Goal: Navigation & Orientation: Find specific page/section

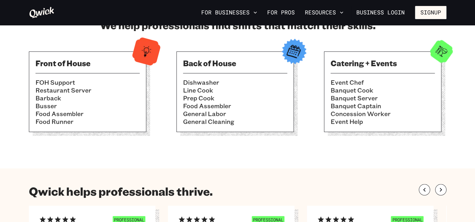
scroll to position [186, 0]
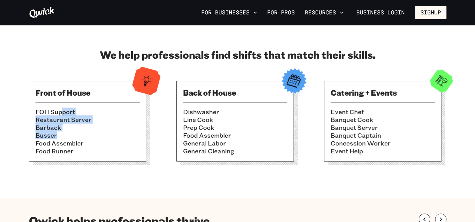
drag, startPoint x: 60, startPoint y: 112, endPoint x: 89, endPoint y: 131, distance: 34.3
click at [89, 131] on ul "FOH Support Restaurant Server Barback [PERSON_NAME] Food Assembler Food Runner" at bounding box center [87, 131] width 104 height 47
click at [89, 131] on ul "FOH Support Restaurant Server Barback Busser Food Assembler Food Runner" at bounding box center [87, 131] width 104 height 47
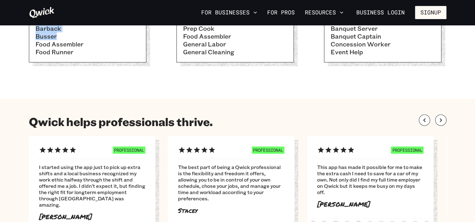
scroll to position [295, 0]
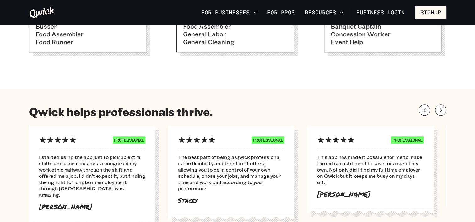
click at [145, 113] on h1 "Qwick helps professionals thrive." at bounding box center [121, 112] width 184 height 14
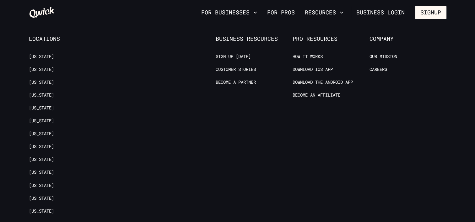
scroll to position [1254, 0]
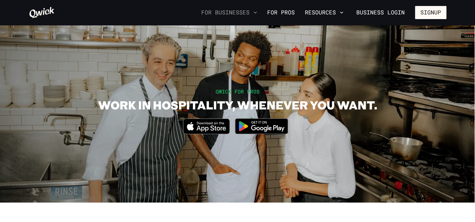
click at [256, 12] on icon "button" at bounding box center [255, 13] width 3 height 2
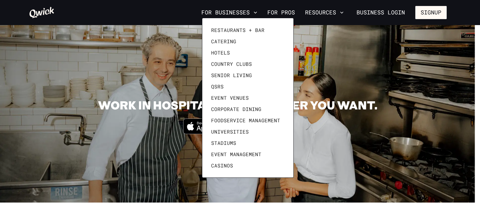
click at [276, 14] on div at bounding box center [240, 111] width 480 height 222
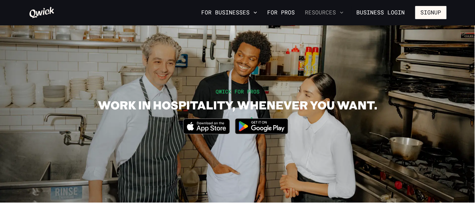
click at [331, 16] on button "Resources" at bounding box center [324, 12] width 44 height 11
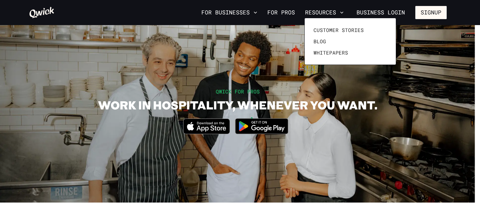
click at [262, 70] on div at bounding box center [240, 111] width 480 height 222
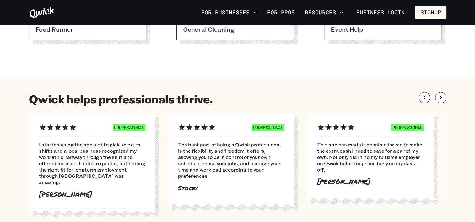
scroll to position [309, 0]
